Goal: Information Seeking & Learning: Learn about a topic

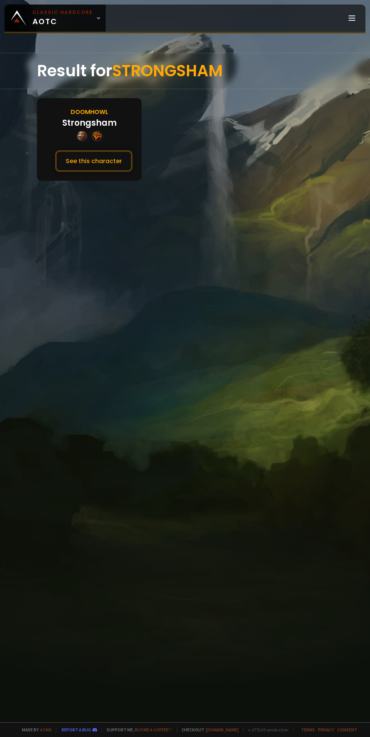
click at [100, 168] on button "See this character" at bounding box center [93, 161] width 77 height 22
click at [109, 160] on button "See this character" at bounding box center [93, 161] width 77 height 22
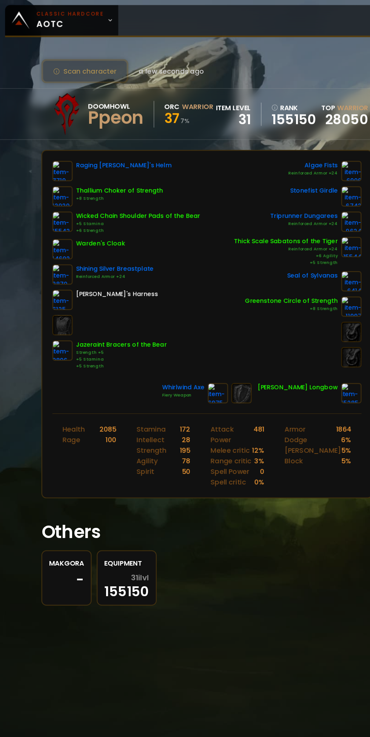
click at [190, 358] on link at bounding box center [195, 351] width 18 height 18
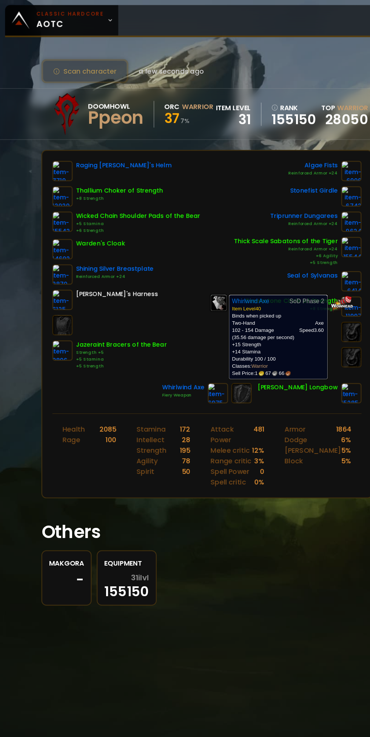
click at [216, 470] on h1 "Others" at bounding box center [185, 476] width 296 height 24
